Goal: Navigation & Orientation: Find specific page/section

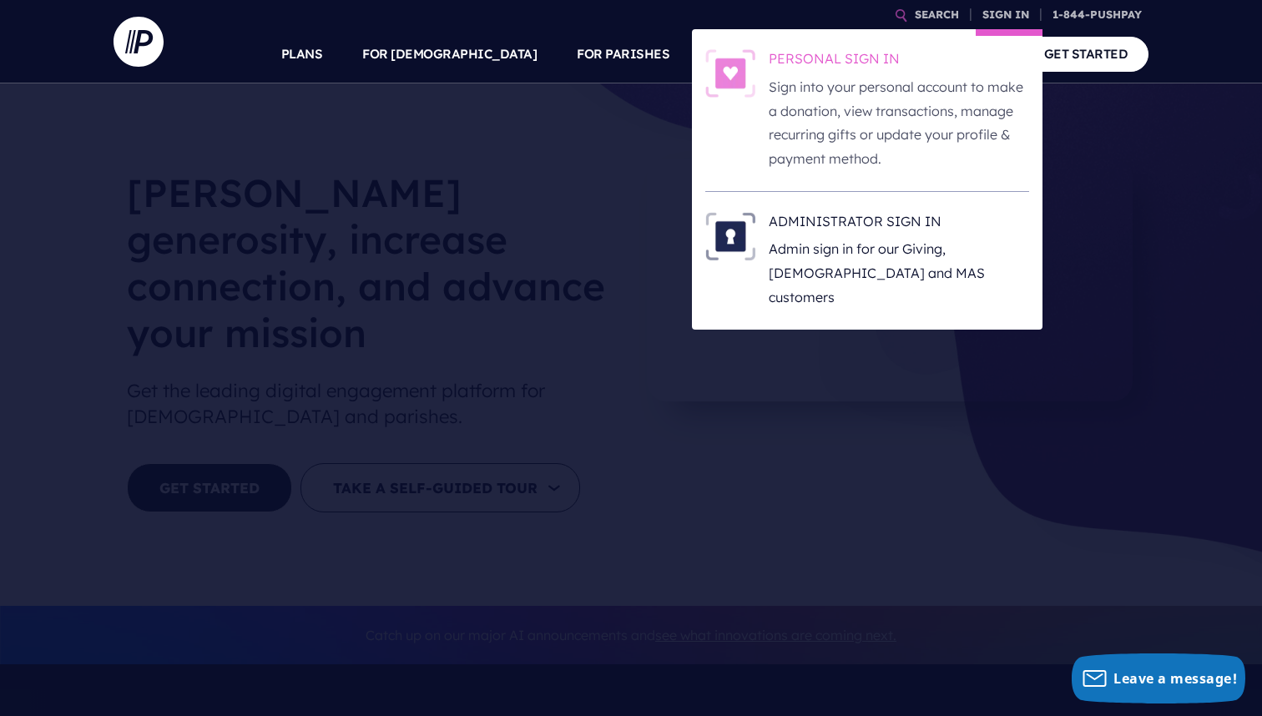
click at [862, 63] on h6 "PERSONAL SIGN IN" at bounding box center [899, 61] width 260 height 25
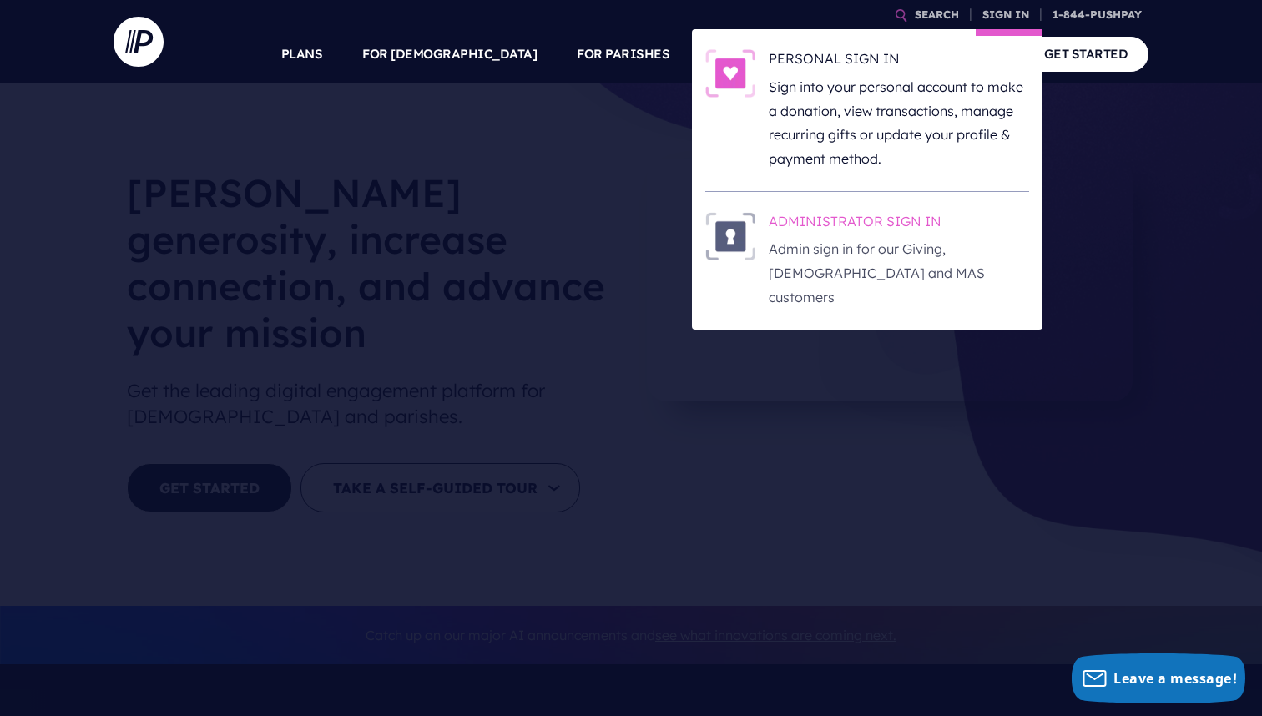
click at [953, 241] on p "Admin sign in for our Giving, [DEMOGRAPHIC_DATA] and MAS customers" at bounding box center [899, 273] width 260 height 72
click at [910, 241] on p "Admin sign in for our Giving, [DEMOGRAPHIC_DATA] and MAS customers" at bounding box center [899, 273] width 260 height 72
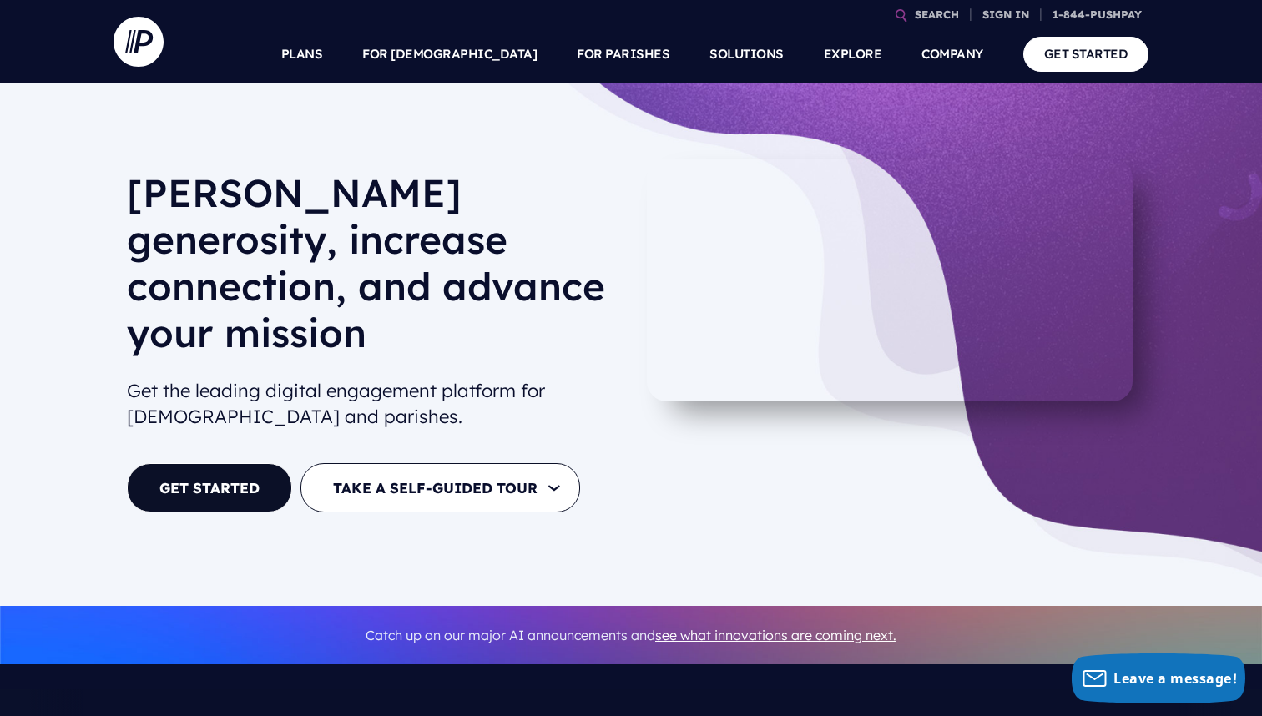
click at [1181, 268] on div "[PERSON_NAME] generosity, increase connection, and advance your mission Get the…" at bounding box center [631, 344] width 1262 height 523
